Goal: Task Accomplishment & Management: Use online tool/utility

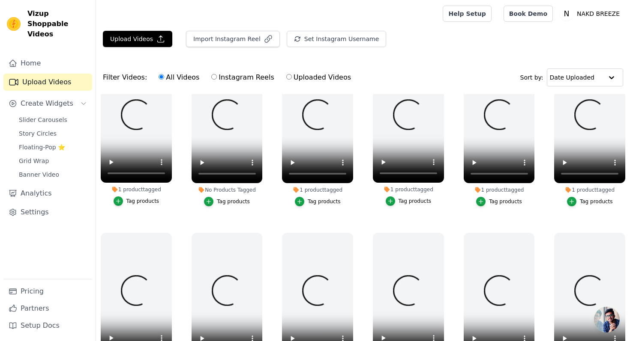
scroll to position [42, 0]
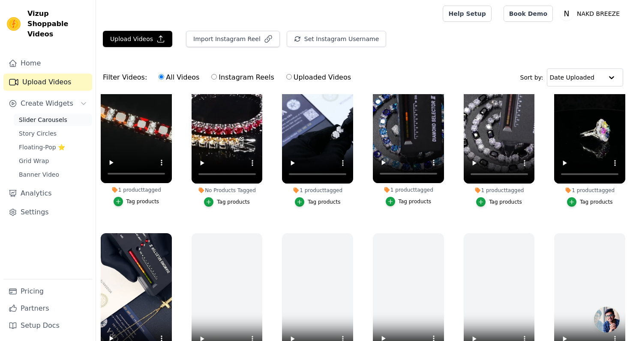
click at [58, 116] on span "Slider Carousels" at bounding box center [43, 120] width 48 height 9
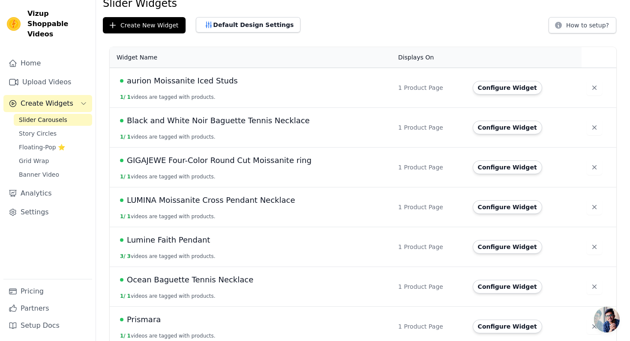
scroll to position [126, 0]
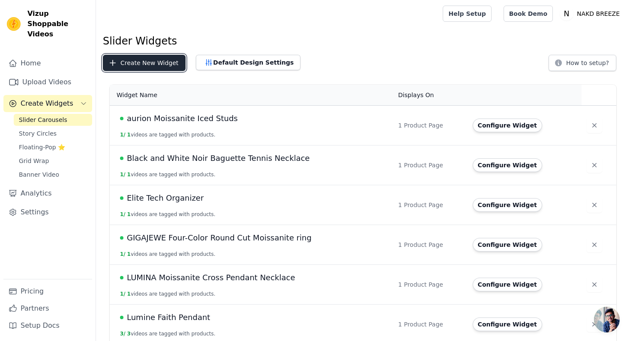
click at [147, 62] on button "Create New Widget" at bounding box center [144, 63] width 83 height 16
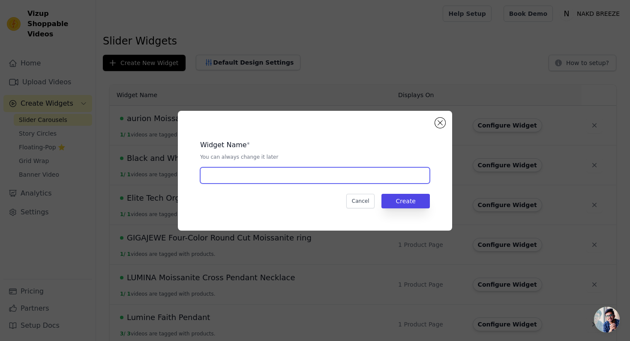
click at [210, 170] on input "text" at bounding box center [315, 175] width 230 height 16
type input "xyz"
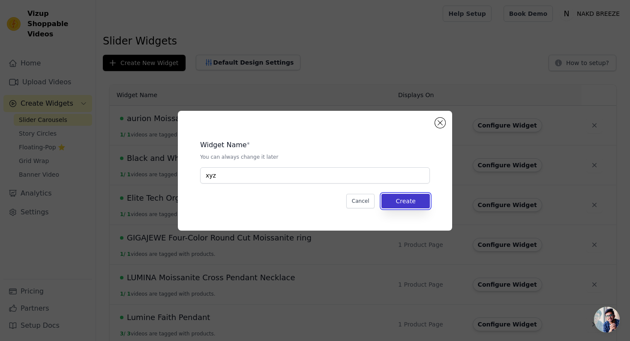
click at [392, 200] on button "Create" at bounding box center [405, 201] width 48 height 15
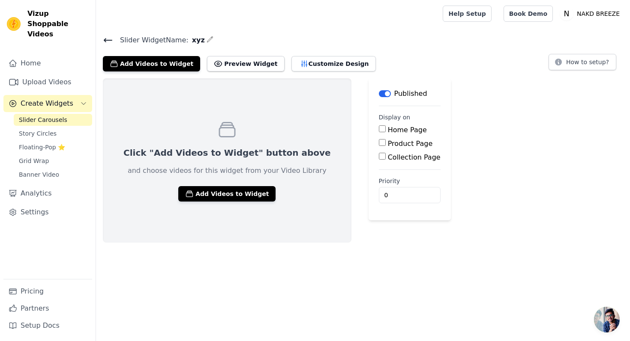
click at [109, 37] on icon at bounding box center [108, 40] width 10 height 10
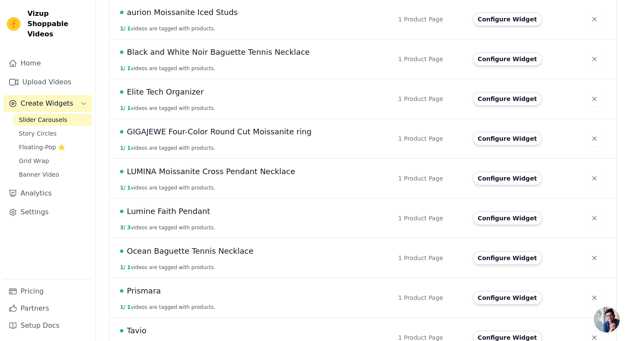
scroll to position [206, 0]
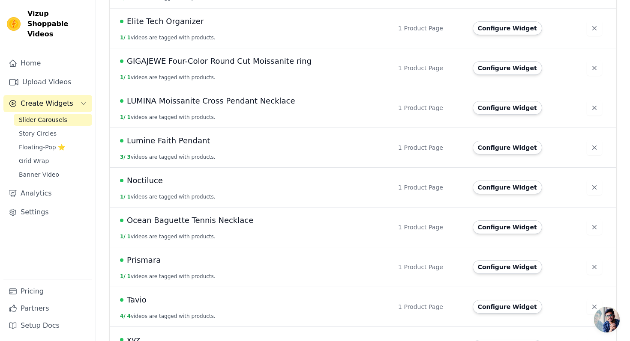
scroll to position [285, 0]
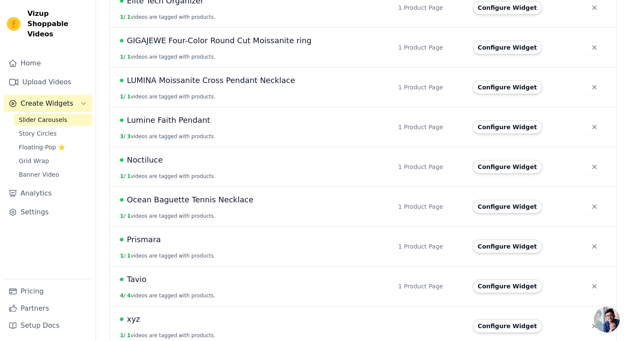
scroll to position [285, 0]
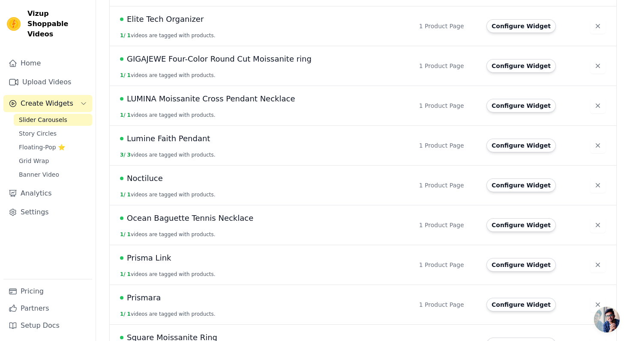
scroll to position [300, 0]
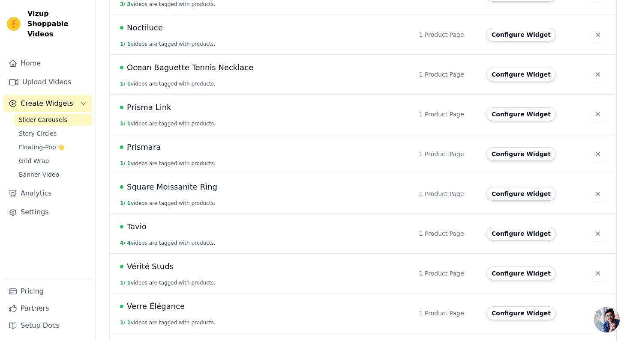
scroll to position [564, 0]
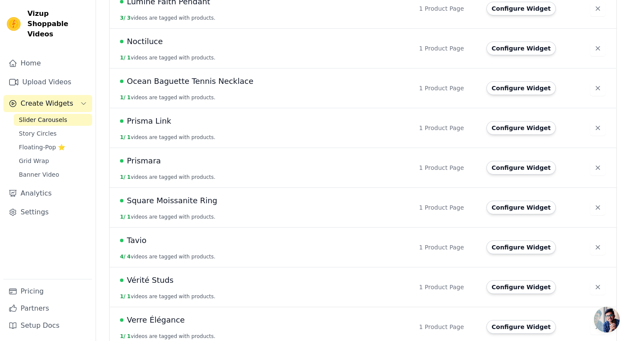
scroll to position [564, 0]
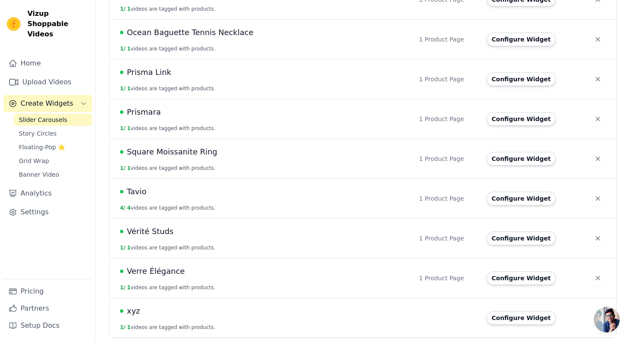
click at [132, 312] on span "xyz" at bounding box center [133, 311] width 13 height 12
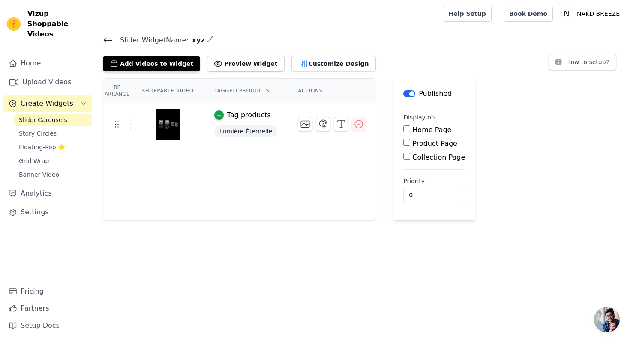
click at [425, 143] on label "Product Page" at bounding box center [434, 144] width 45 height 8
click at [410, 143] on input "Product Page" at bounding box center [406, 142] width 7 height 7
checkbox input "true"
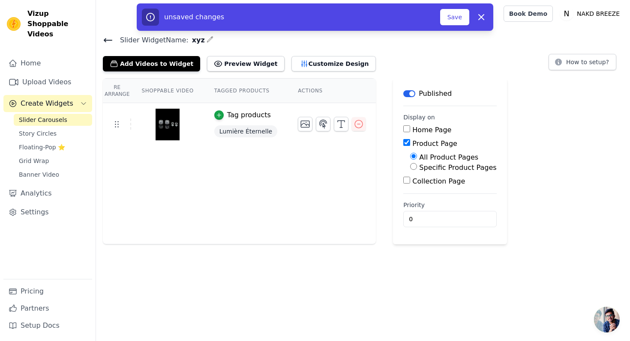
click at [428, 171] on label "Specific Product Pages" at bounding box center [457, 168] width 77 height 8
click at [417, 170] on input "Specific Product Pages" at bounding box center [413, 166] width 7 height 7
radio input "true"
click at [426, 183] on button "Select Products" at bounding box center [438, 187] width 57 height 15
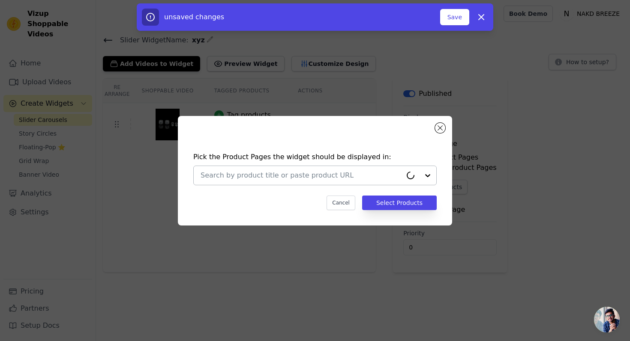
click at [300, 176] on input "text" at bounding box center [300, 175] width 201 height 10
click at [480, 148] on div "Pick the Product Pages the widget should be displayed in: Cancel Select Products" at bounding box center [315, 170] width 602 height 137
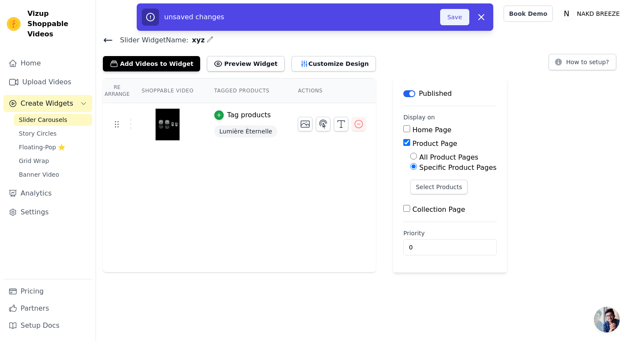
click at [443, 18] on button "Save" at bounding box center [454, 17] width 29 height 16
click at [454, 18] on button "Save" at bounding box center [454, 17] width 29 height 16
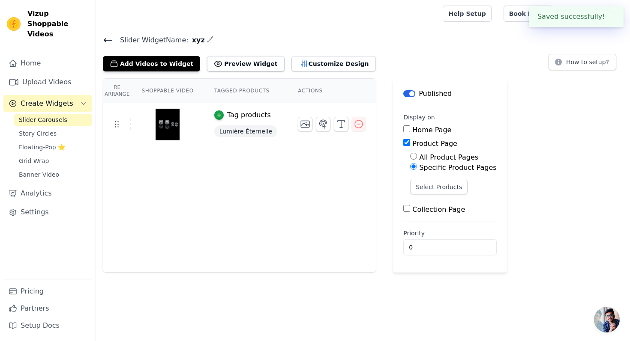
click at [106, 42] on icon at bounding box center [108, 40] width 10 height 10
